Goal: Check status: Check status

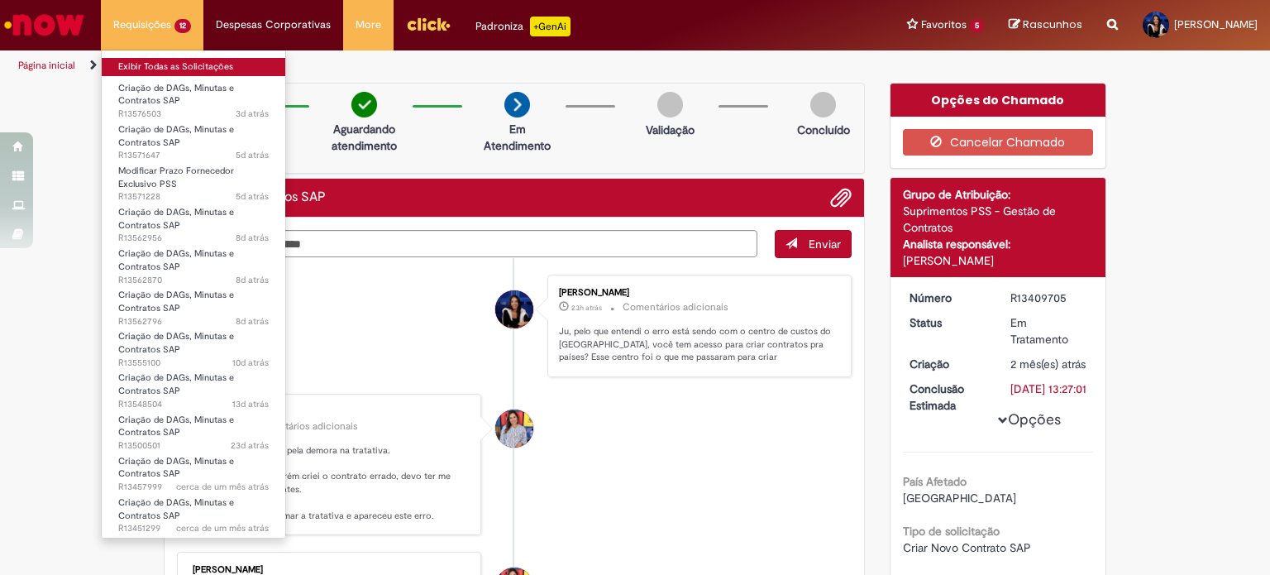
click at [155, 62] on link "Exibir Todas as Solicitações" at bounding box center [194, 67] width 184 height 18
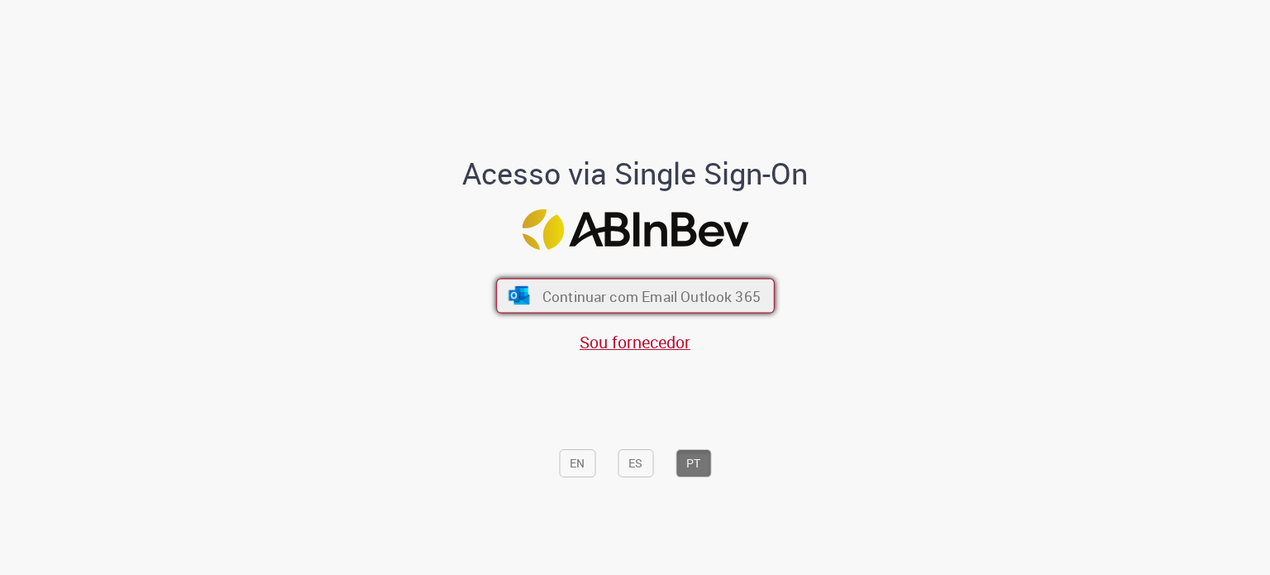
click at [651, 294] on span "Continuar com Email Outlook 365" at bounding box center [651, 295] width 218 height 19
click at [699, 281] on button "Continuar com Email Outlook 365" at bounding box center [635, 296] width 279 height 35
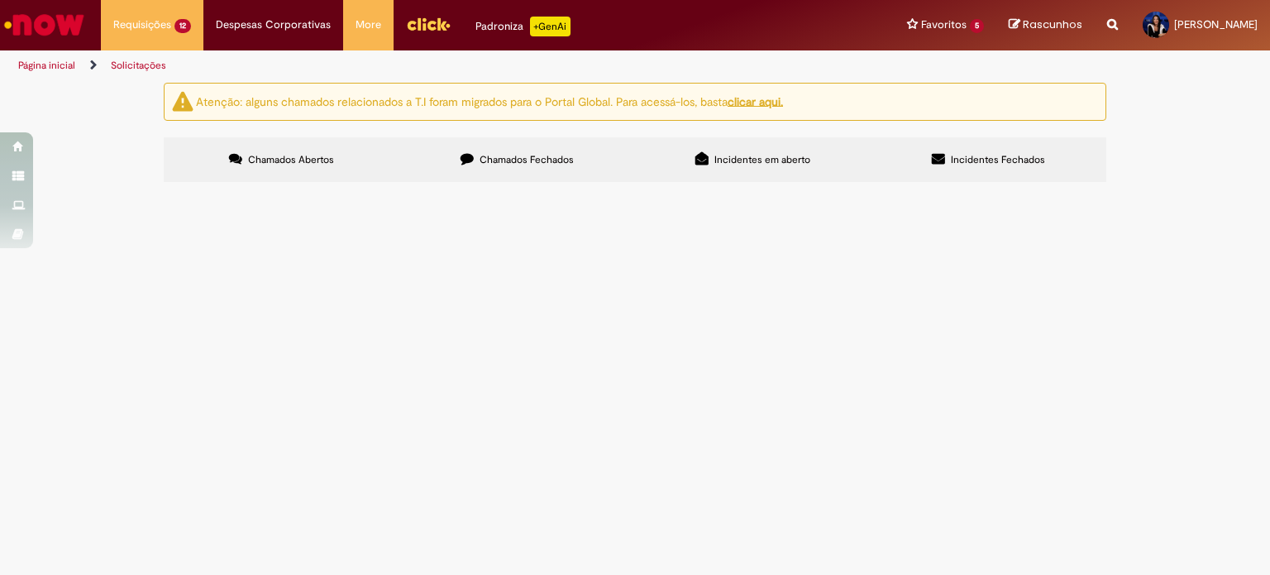
scroll to position [83, 0]
click at [0, 0] on span "R13451299" at bounding box center [0, 0] width 0 height 0
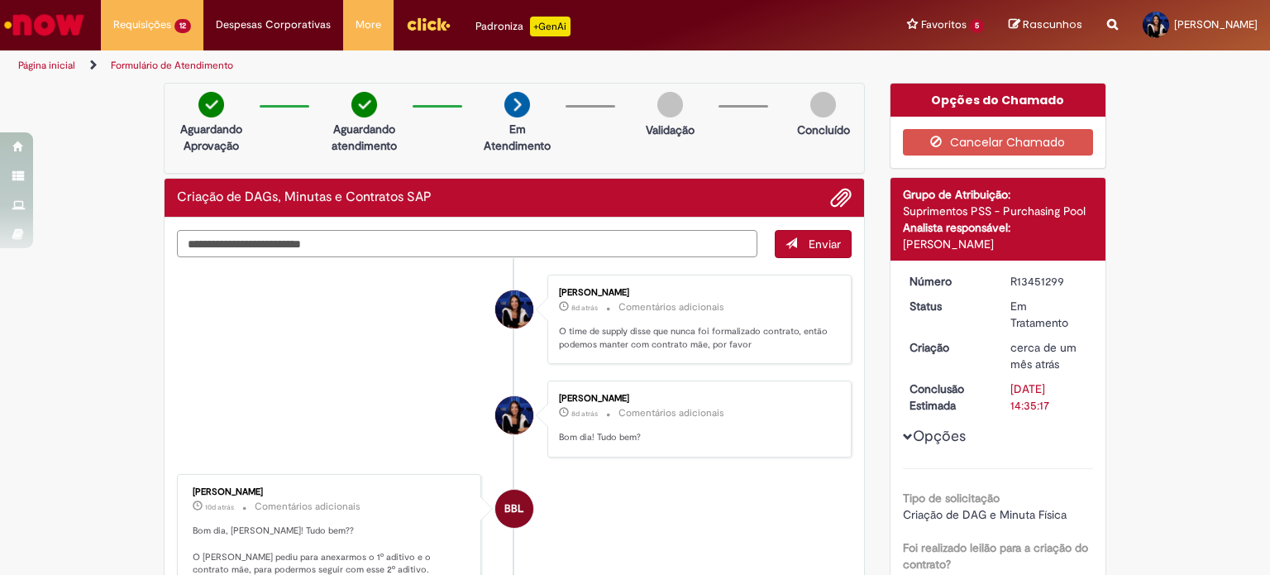
click at [473, 243] on textarea "Digite sua mensagem aqui..." at bounding box center [467, 244] width 581 height 28
type textarea "**********"
